Goal: Obtain resource: Download file/media

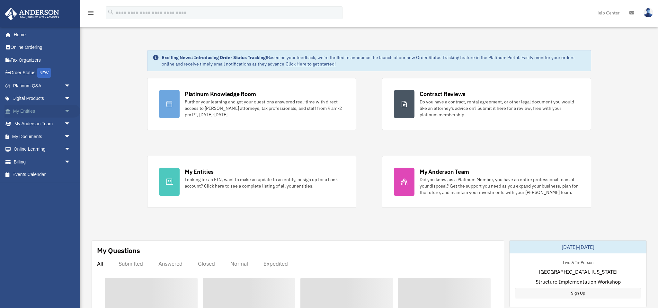
click at [31, 111] on link "My Entities arrow_drop_down" at bounding box center [43, 111] width 76 height 13
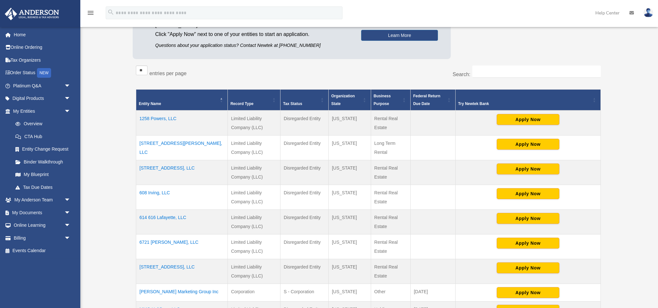
scroll to position [145, 0]
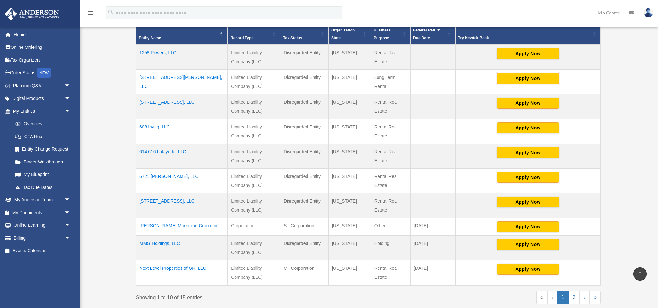
click at [188, 243] on td "MMG Holdings, LLC" at bounding box center [182, 248] width 92 height 25
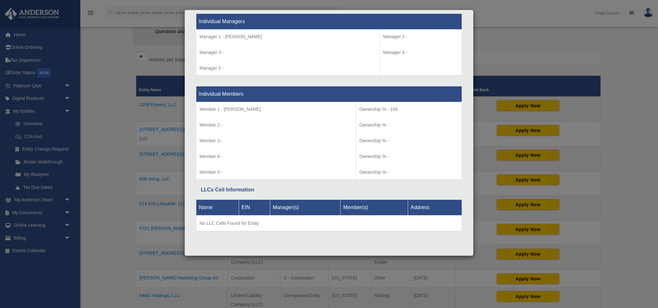
scroll to position [97, 0]
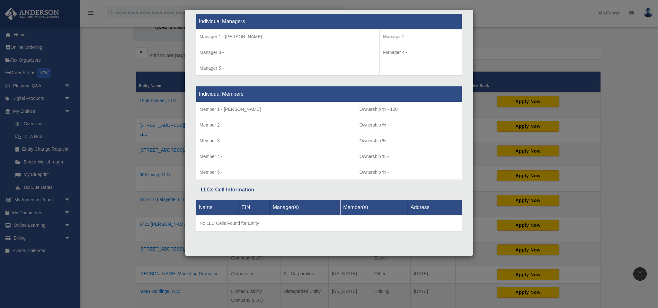
click at [109, 142] on div "Details × Articles Sent Organizational Date" at bounding box center [329, 154] width 658 height 308
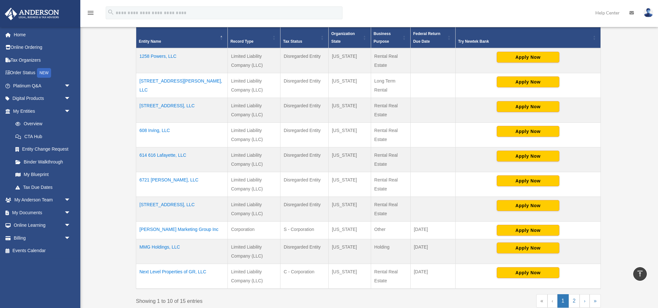
scroll to position [162, 0]
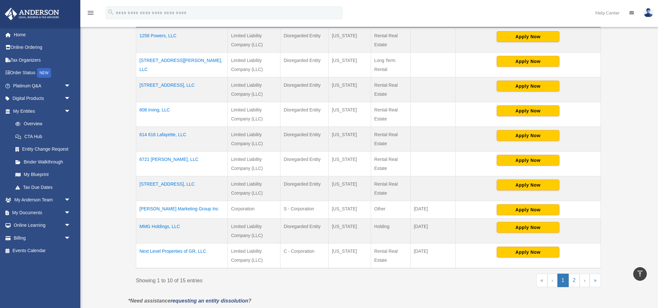
click at [177, 249] on td "Next Level Properties of GR, LLC" at bounding box center [182, 255] width 92 height 25
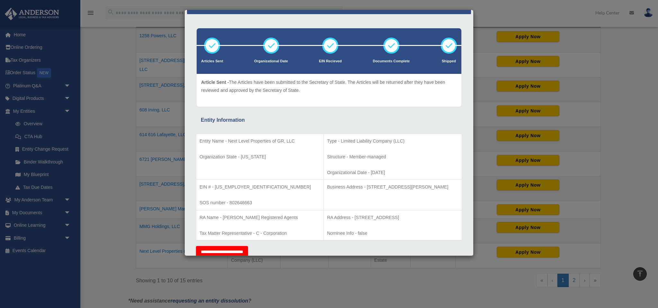
scroll to position [21, 0]
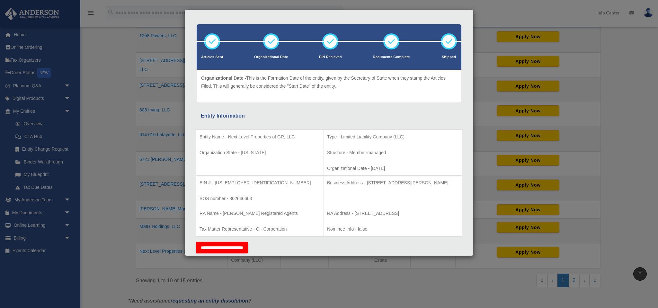
click at [97, 95] on div "Details × Articles Sent Organizational Date" at bounding box center [329, 154] width 658 height 308
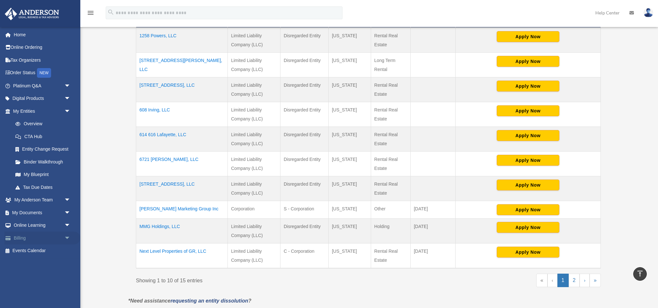
click at [28, 237] on link "Billing arrow_drop_down" at bounding box center [43, 238] width 76 height 13
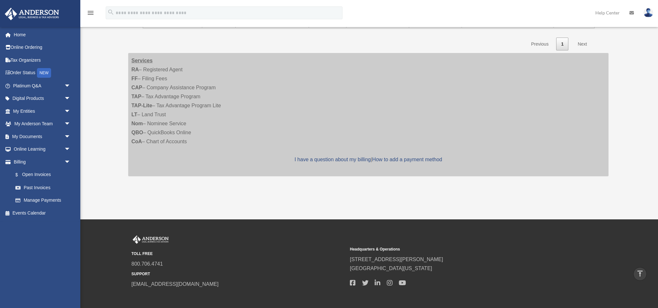
scroll to position [223, 0]
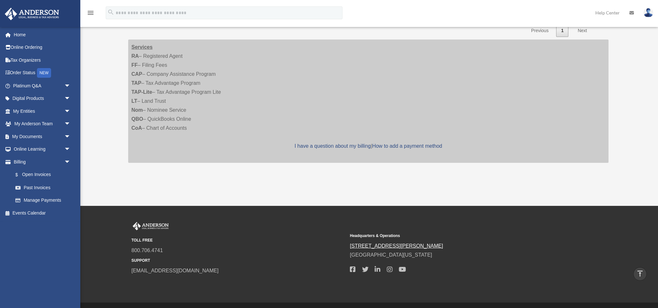
drag, startPoint x: 421, startPoint y: 252, endPoint x: 350, endPoint y: 245, distance: 71.4
click at [350, 245] on div "Headquarters & Operations 3225 McLeod Dr. Las Vegas, Nevada, 89121" at bounding box center [457, 252] width 214 height 45
copy div "3225 McLeod Dr. Las Vegas, Nevada, 89121"
click at [27, 110] on link "My Entities arrow_drop_down" at bounding box center [43, 111] width 76 height 13
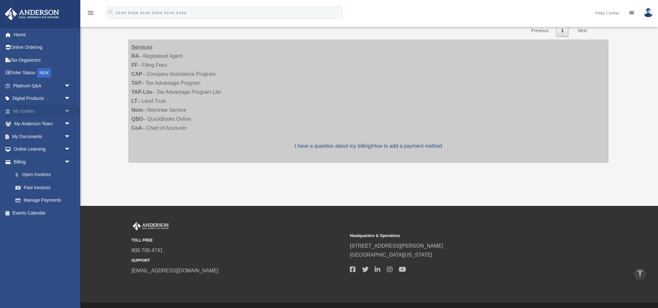
click at [27, 110] on link "My Entities arrow_drop_down" at bounding box center [43, 111] width 76 height 13
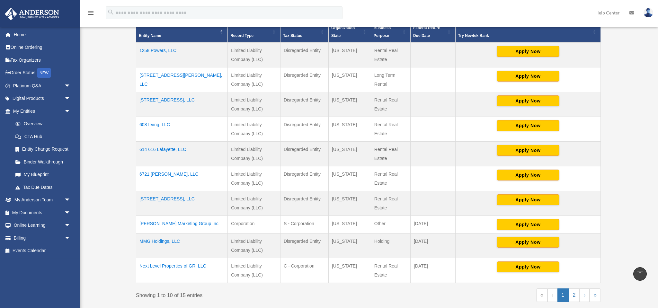
scroll to position [155, 0]
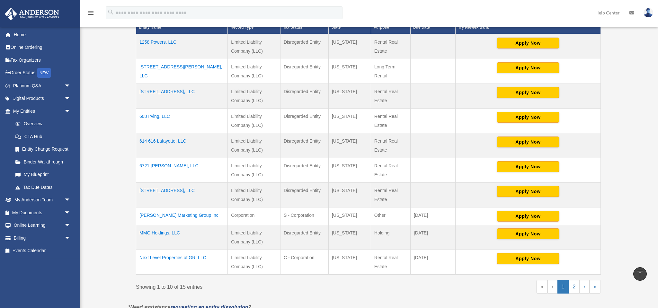
click at [185, 89] on td "[STREET_ADDRESS], LLC" at bounding box center [182, 96] width 92 height 25
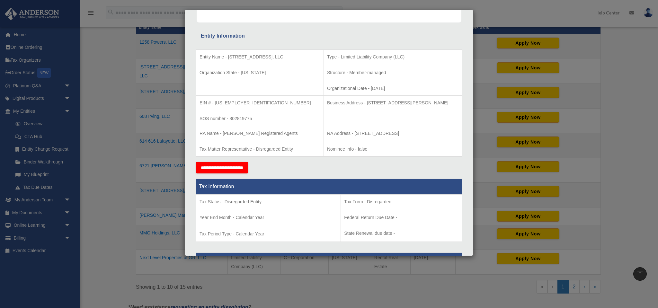
scroll to position [5, 0]
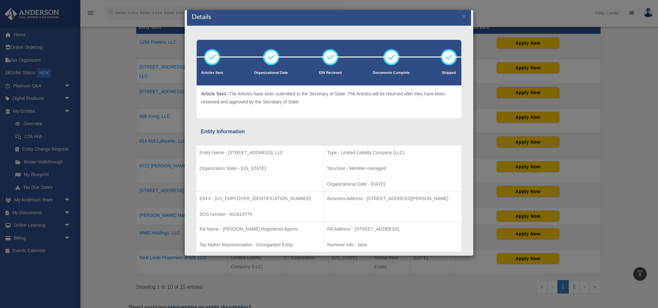
click at [88, 72] on div "Details × Articles Sent Organizational Date" at bounding box center [329, 154] width 658 height 308
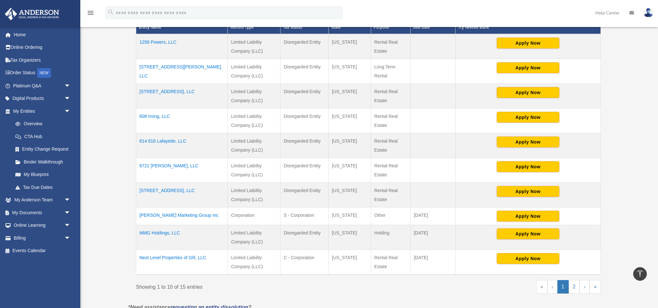
scroll to position [142, 0]
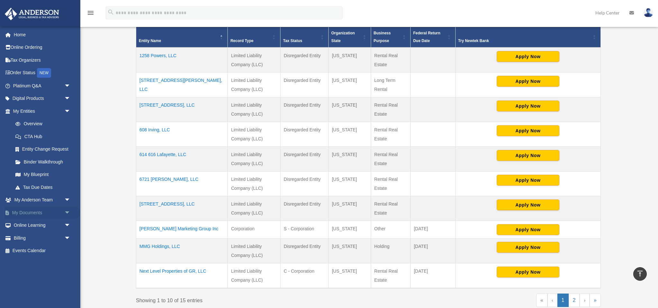
click at [33, 214] on link "My Documents arrow_drop_down" at bounding box center [43, 212] width 76 height 13
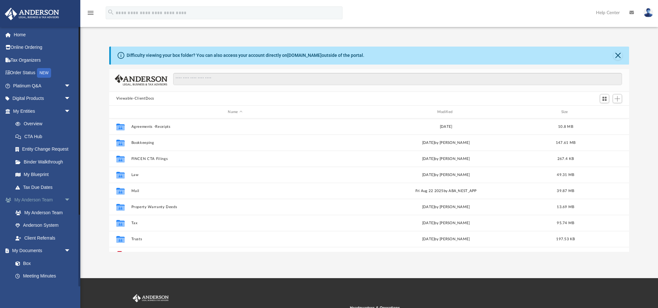
scroll to position [146, 520]
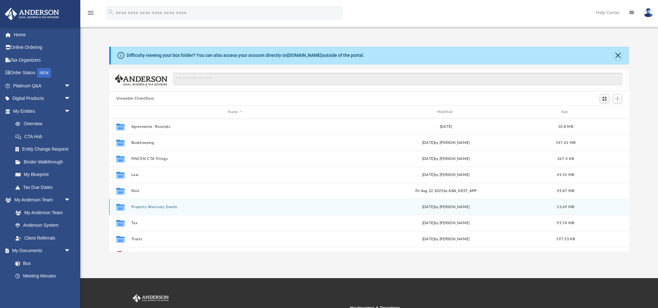
click at [152, 203] on div "Collaborated Folder Property Warranty Deeds [DATE] by [PERSON_NAME] 13.69 MB" at bounding box center [369, 207] width 520 height 16
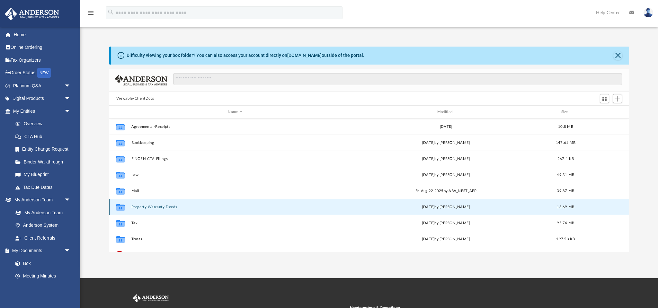
click at [146, 206] on button "Property Warranty Deeds" at bounding box center [235, 207] width 208 height 4
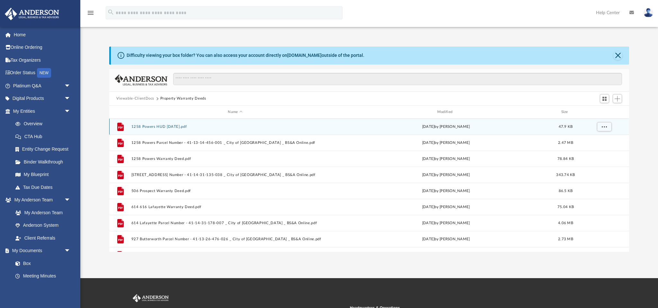
scroll to position [12, 0]
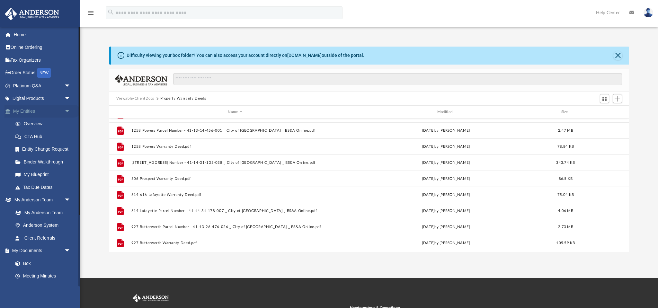
click at [30, 111] on link "My Entities arrow_drop_down" at bounding box center [43, 111] width 76 height 13
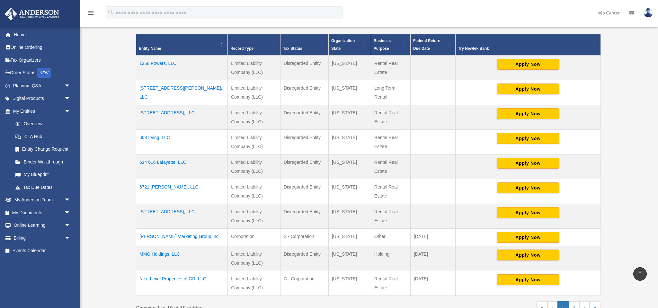
scroll to position [130, 0]
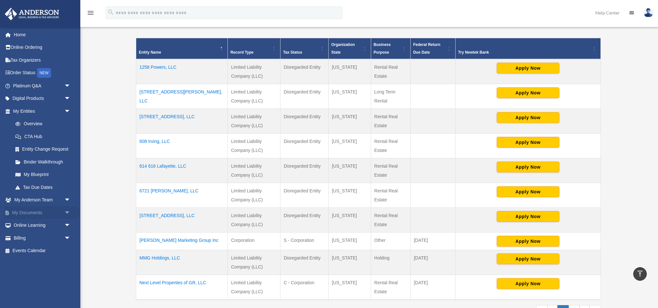
click at [28, 213] on link "My Documents arrow_drop_down" at bounding box center [43, 212] width 76 height 13
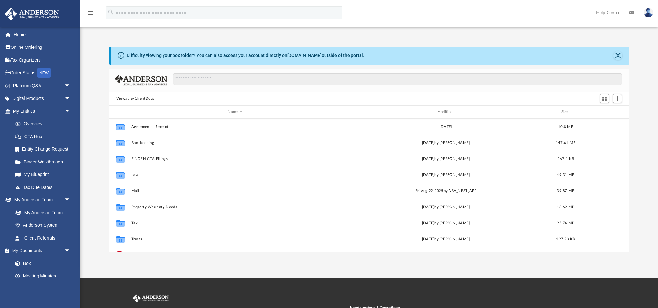
scroll to position [146, 520]
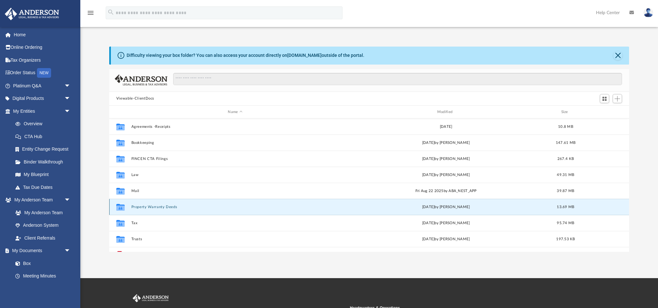
click at [160, 205] on button "Property Warranty Deeds" at bounding box center [235, 207] width 208 height 4
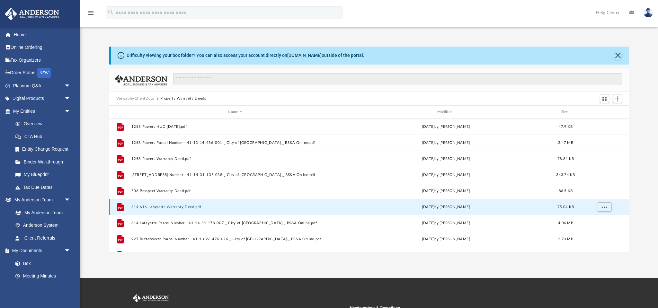
click at [158, 207] on button "614 616 Lafayette Warranty Deed.pdf" at bounding box center [235, 207] width 208 height 4
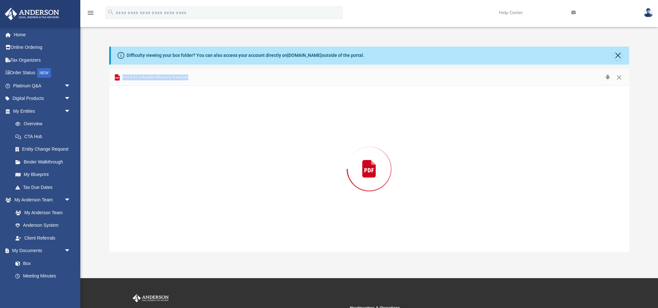
click at [158, 207] on div "Preview" at bounding box center [369, 169] width 520 height 166
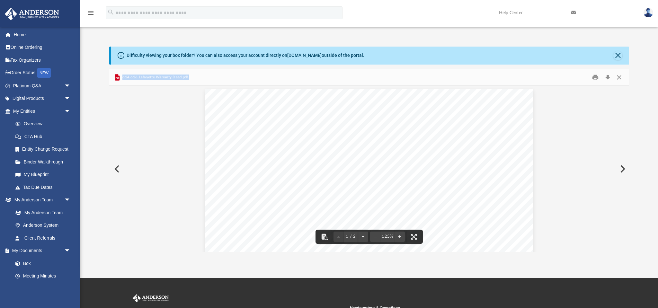
scroll to position [0, 0]
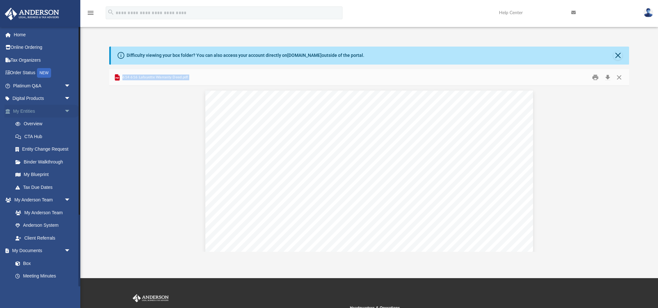
click at [28, 108] on link "My Entities arrow_drop_down" at bounding box center [43, 111] width 76 height 13
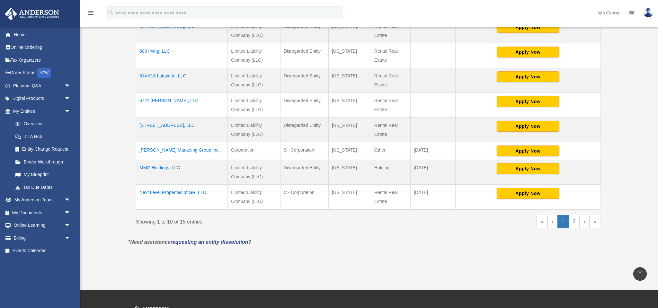
scroll to position [165, 0]
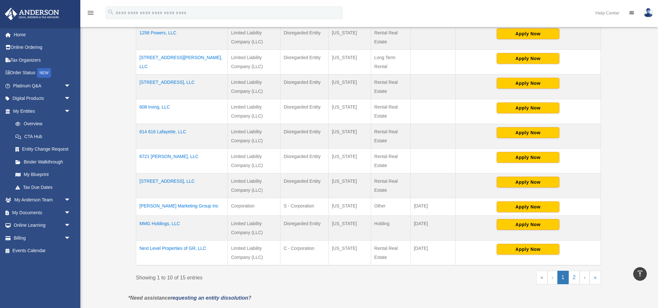
click at [163, 131] on td "614 616 Lafayette, LLC" at bounding box center [182, 136] width 92 height 25
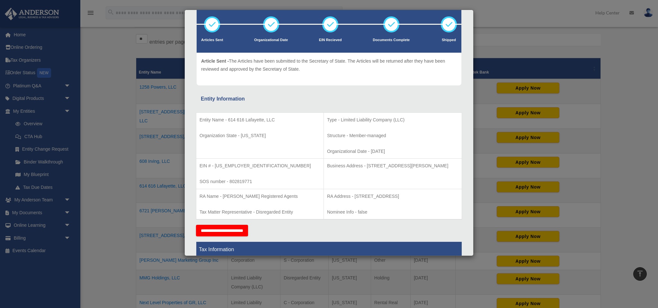
scroll to position [5, 0]
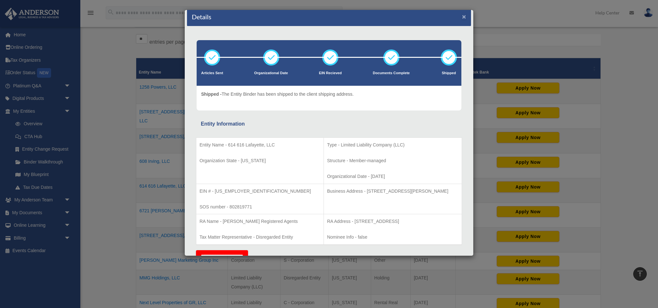
click at [464, 15] on button "×" at bounding box center [464, 16] width 4 height 7
